Goal: Check status: Check status

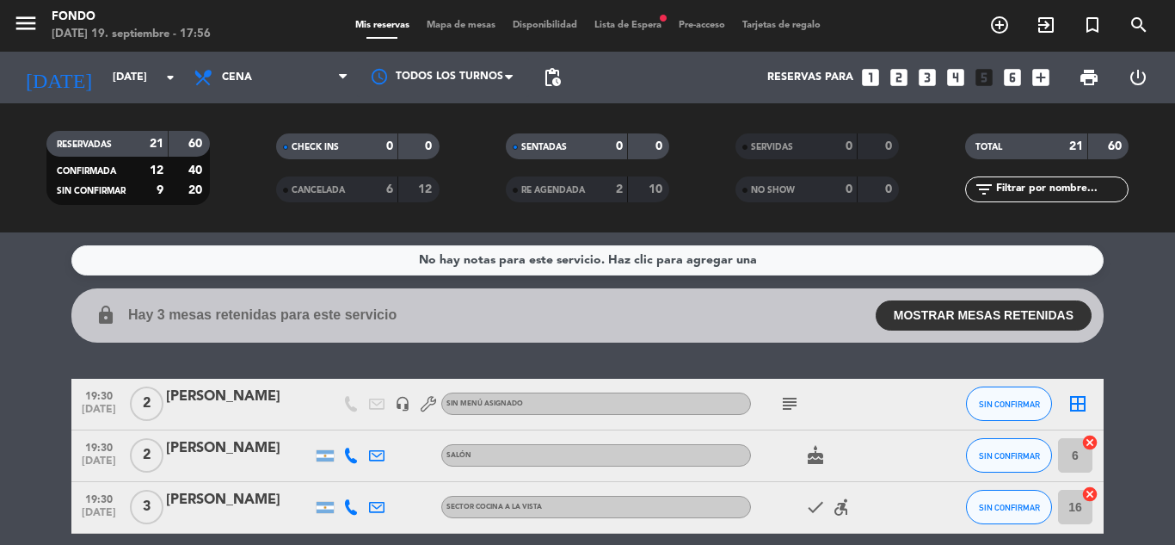
scroll to position [743, 0]
click at [1143, 345] on div "No hay notas para este servicio. Haz clic para agregar una lock Hay 3 mesas ret…" at bounding box center [587, 388] width 1175 height 312
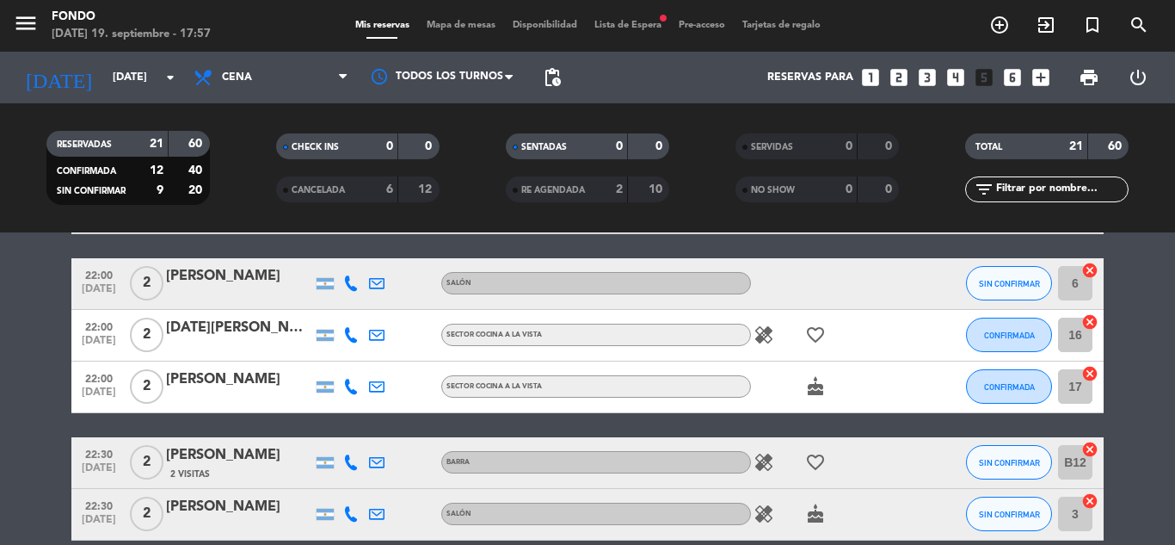
scroll to position [1101, 0]
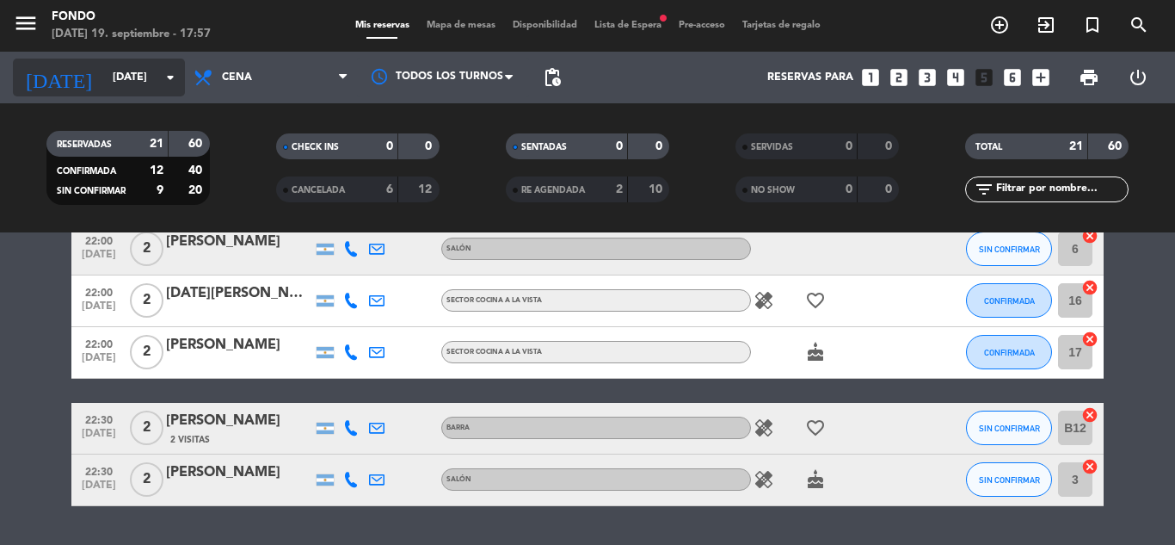
click at [128, 85] on input "[DATE]" at bounding box center [176, 77] width 145 height 29
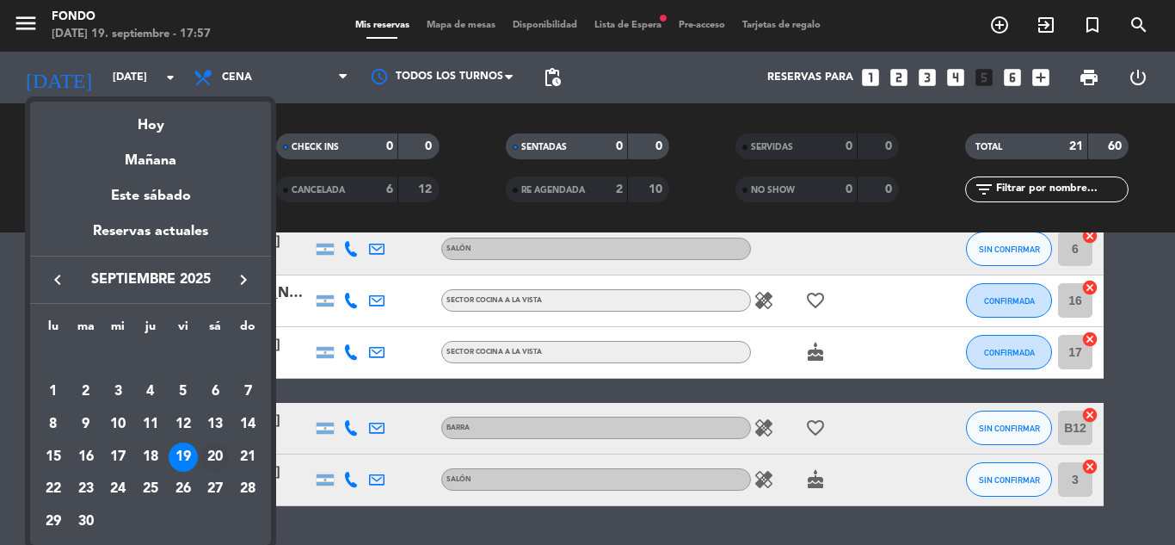
click at [204, 445] on td "20" at bounding box center [216, 457] width 33 height 33
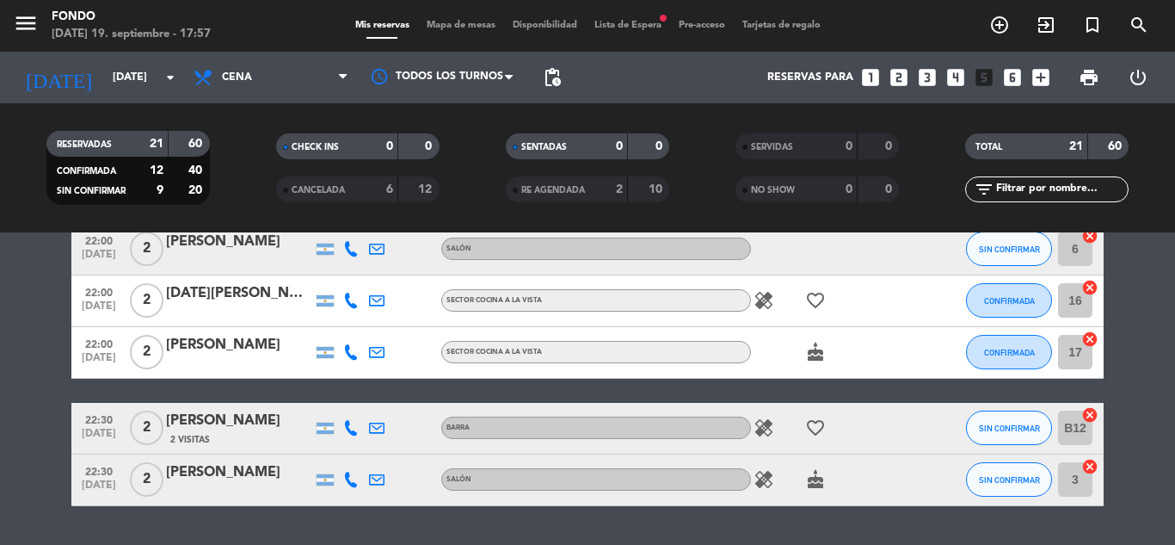
type input "[DATE]"
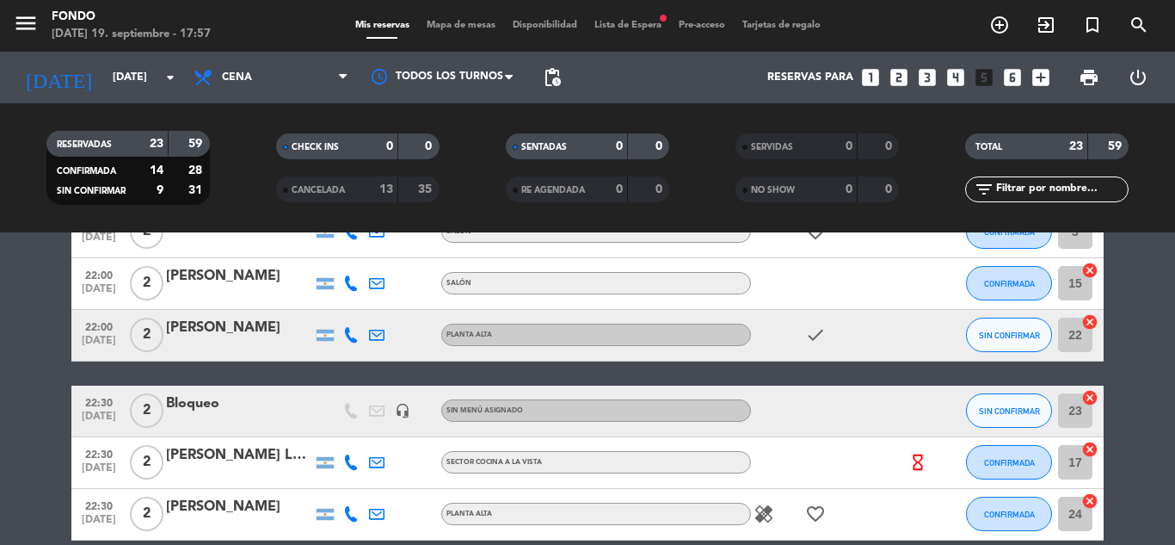
scroll to position [1205, 0]
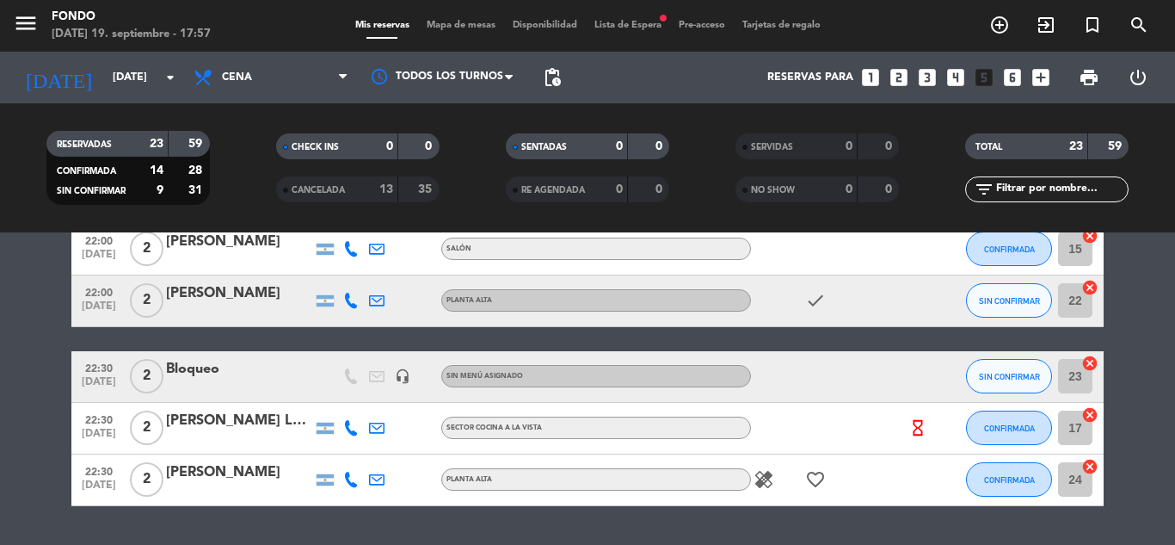
click at [648, 27] on span "Lista de Espera fiber_manual_record" at bounding box center [628, 25] width 84 height 9
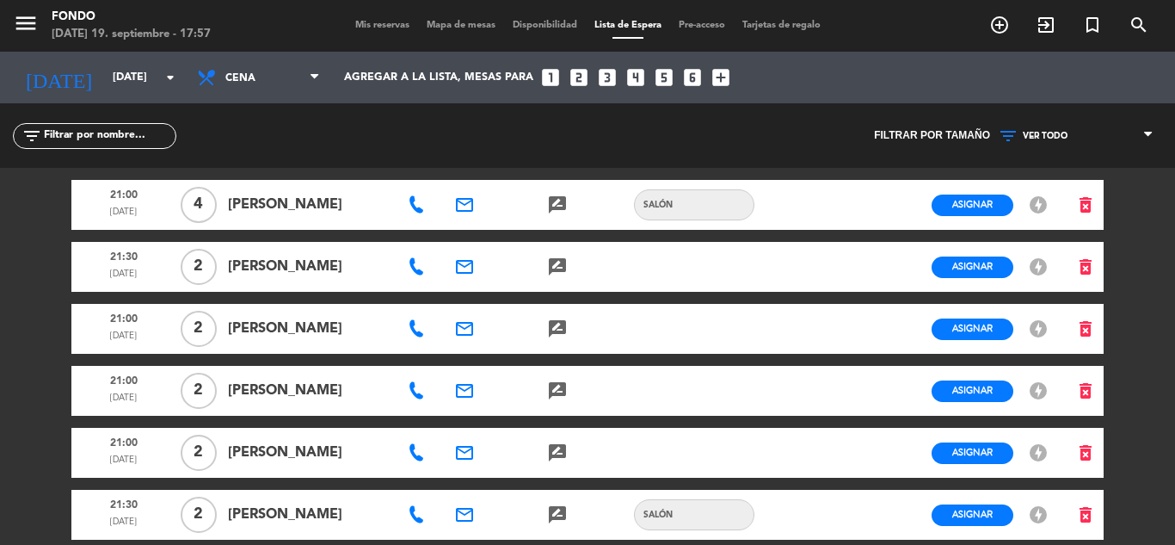
click at [378, 27] on span "Mis reservas" at bounding box center [382, 25] width 71 height 9
